Goal: Information Seeking & Learning: Learn about a topic

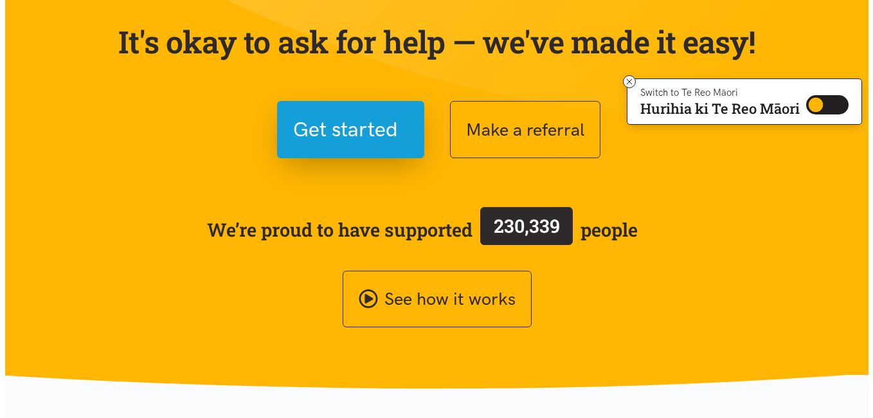
scroll to position [44, 0]
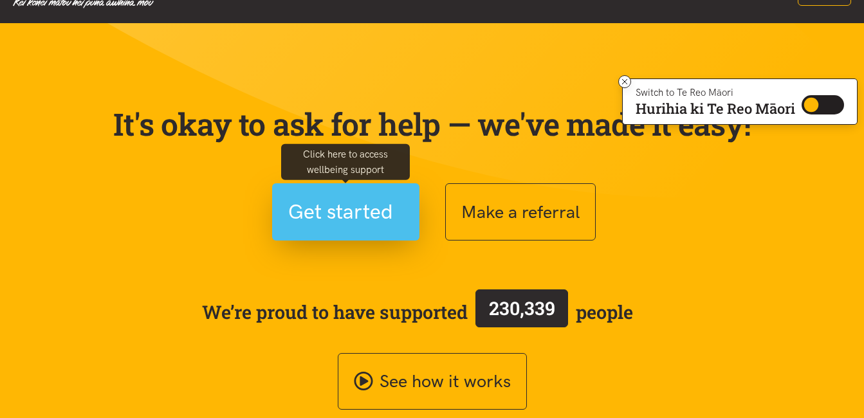
click at [374, 228] on span "Get started" at bounding box center [340, 212] width 105 height 33
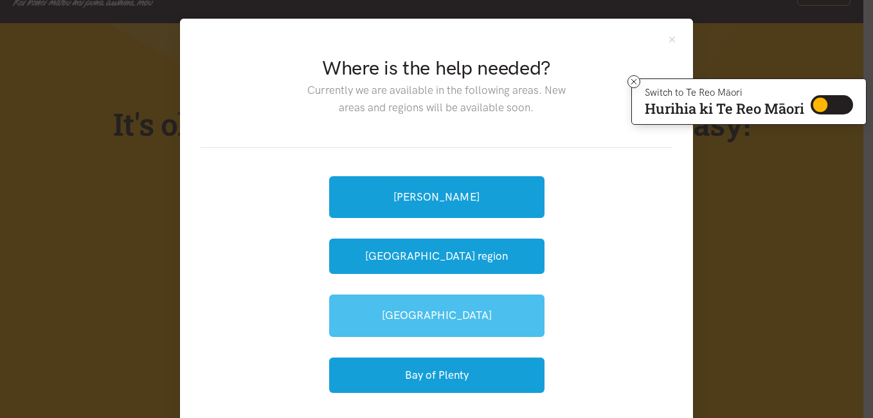
click at [475, 313] on link "[GEOGRAPHIC_DATA]" at bounding box center [436, 316] width 215 height 42
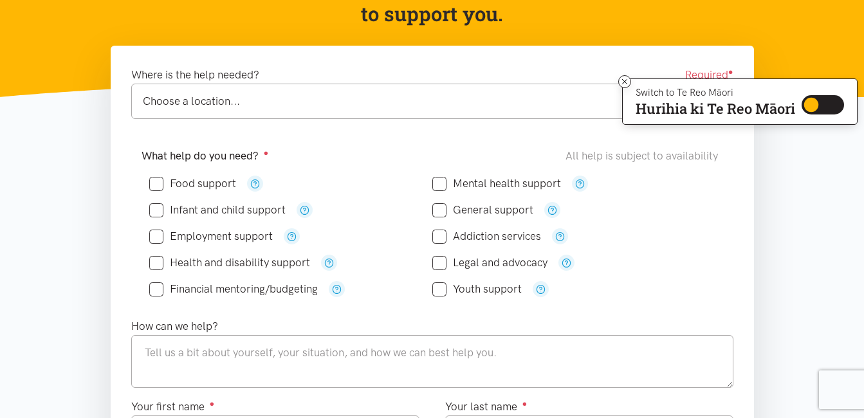
scroll to position [24, 0]
